Goal: Transaction & Acquisition: Subscribe to service/newsletter

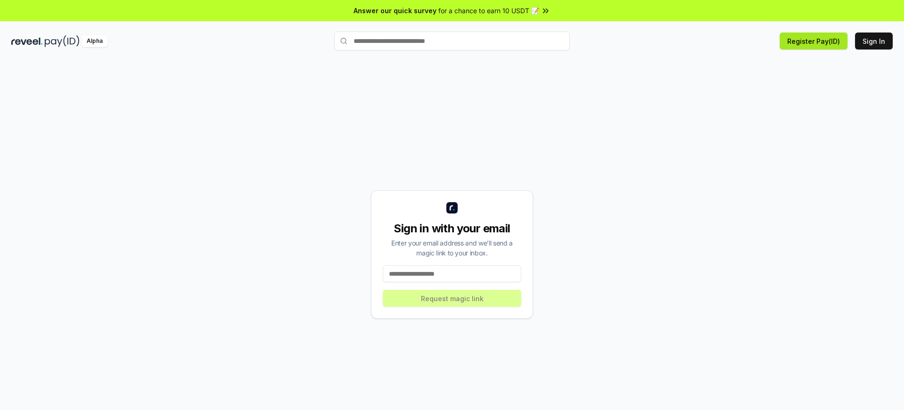
click at [816, 41] on button "Register Pay(ID)" at bounding box center [814, 40] width 68 height 17
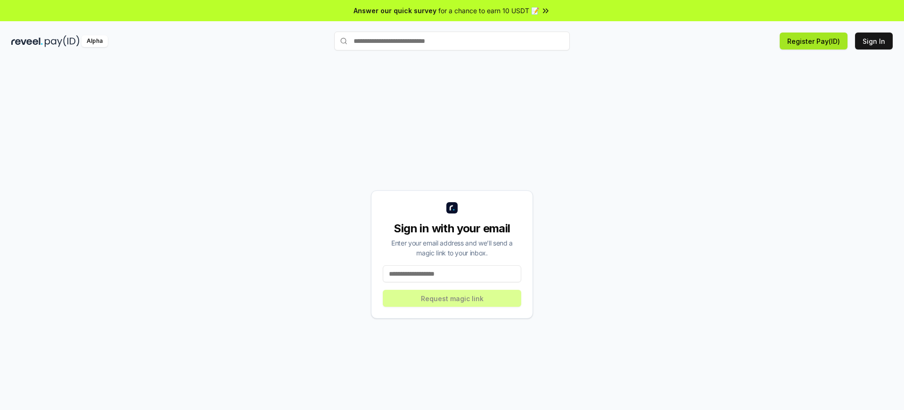
click at [816, 41] on button "Register Pay(ID)" at bounding box center [814, 40] width 68 height 17
